Goal: Transaction & Acquisition: Download file/media

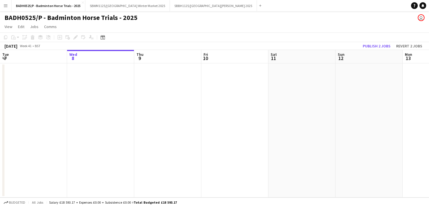
click at [6, 7] on app-icon "Menu" at bounding box center [5, 5] width 4 height 4
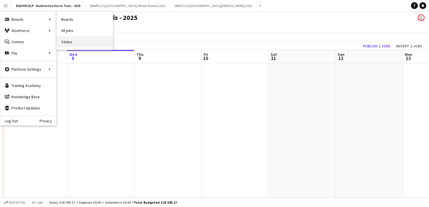
click at [71, 42] on link "Status" at bounding box center [85, 41] width 56 height 11
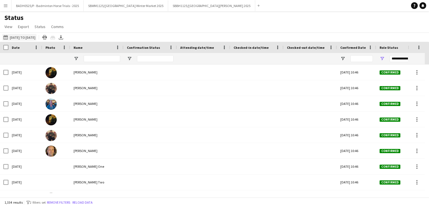
click at [30, 38] on button "[DATE] to [DATE] [DATE] to [DATE]" at bounding box center [19, 37] width 34 height 7
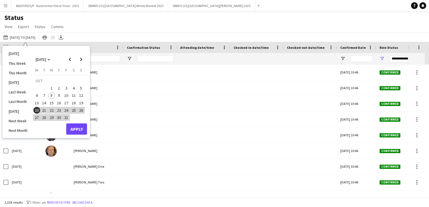
click at [82, 103] on span "19" at bounding box center [81, 103] width 7 height 7
click at [80, 59] on span "Next month" at bounding box center [80, 59] width 11 height 11
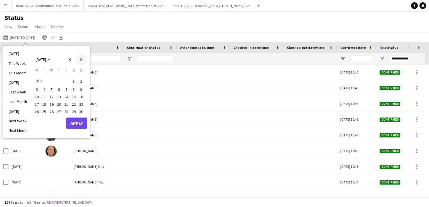
click at [80, 58] on span "Next month" at bounding box center [80, 59] width 11 height 11
click at [75, 113] on span "31" at bounding box center [73, 111] width 7 height 7
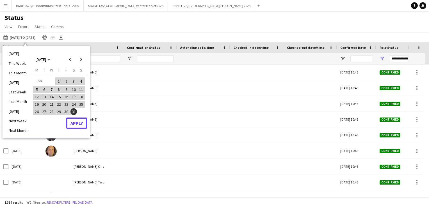
drag, startPoint x: 82, startPoint y: 124, endPoint x: 74, endPoint y: 125, distance: 8.8
click at [74, 125] on button "Apply" at bounding box center [76, 123] width 21 height 11
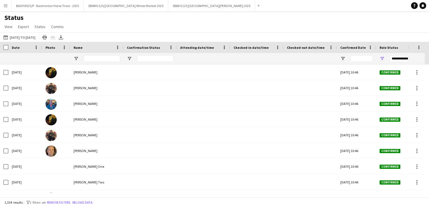
drag, startPoint x: 363, startPoint y: 59, endPoint x: 344, endPoint y: 25, distance: 39.3
click at [344, 25] on div "Status View Views Default view BTB upload workforce New starters Payroll checks…" at bounding box center [214, 22] width 429 height 19
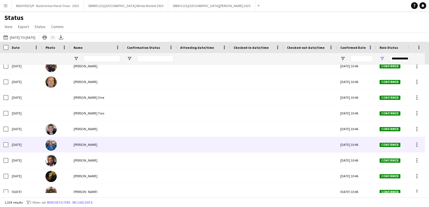
scroll to position [209, 0]
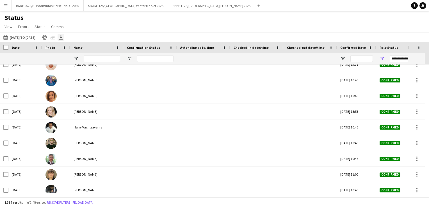
click at [63, 39] on icon "Export XLSX" at bounding box center [61, 37] width 4 height 4
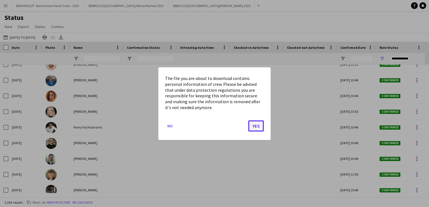
click at [256, 127] on button "Yes" at bounding box center [256, 125] width 16 height 11
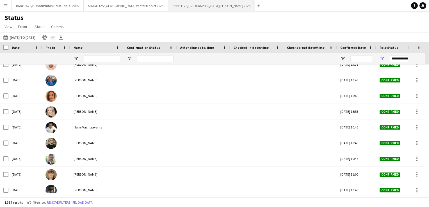
drag, startPoint x: 146, startPoint y: 13, endPoint x: 177, endPoint y: 10, distance: 30.8
click at [146, 13] on div "Status View Views Default view BTB upload workforce New starters Payroll checks…" at bounding box center [214, 22] width 429 height 19
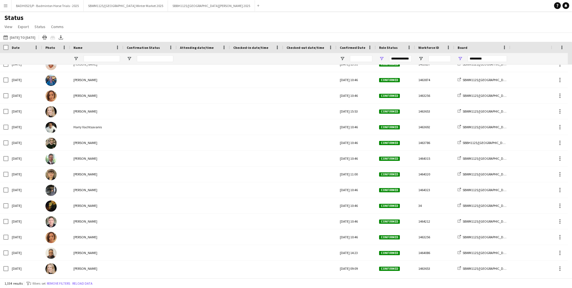
scroll to position [1454, 0]
